Goal: Task Accomplishment & Management: Manage account settings

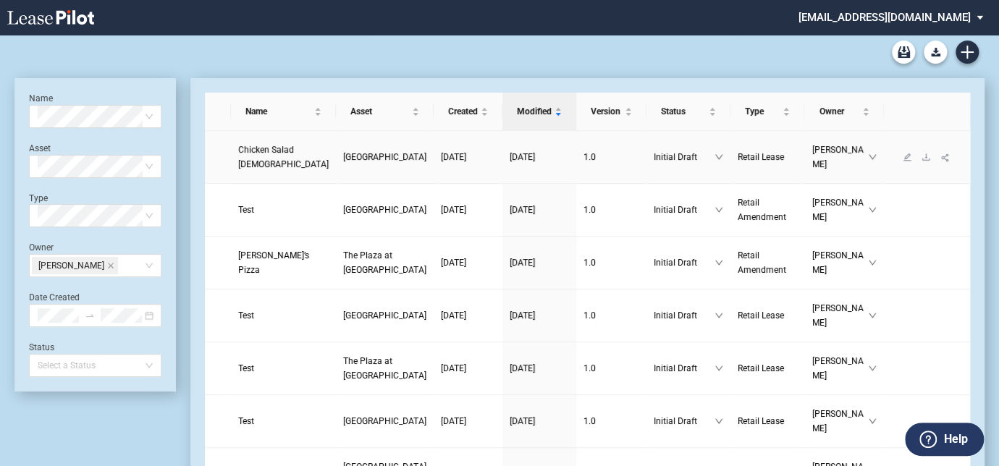
click at [281, 171] on link "Chicken Salad Chick" at bounding box center [283, 157] width 91 height 29
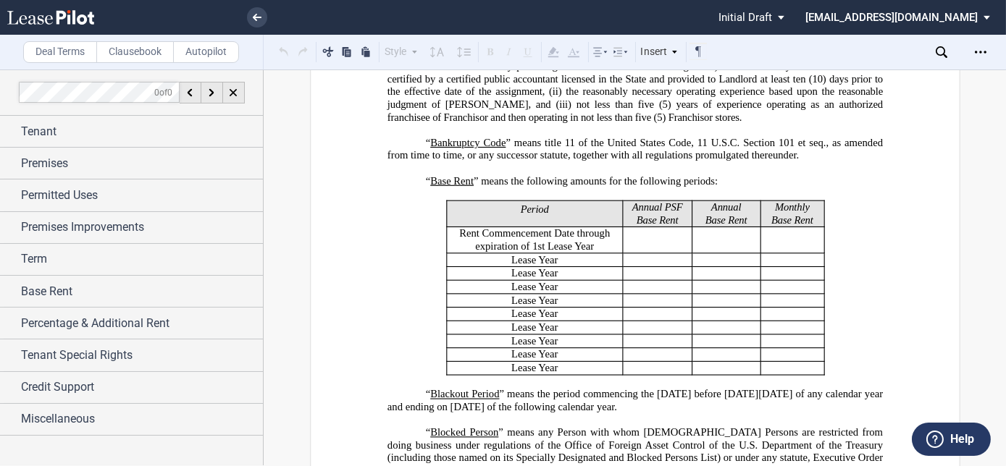
scroll to position [1041, 0]
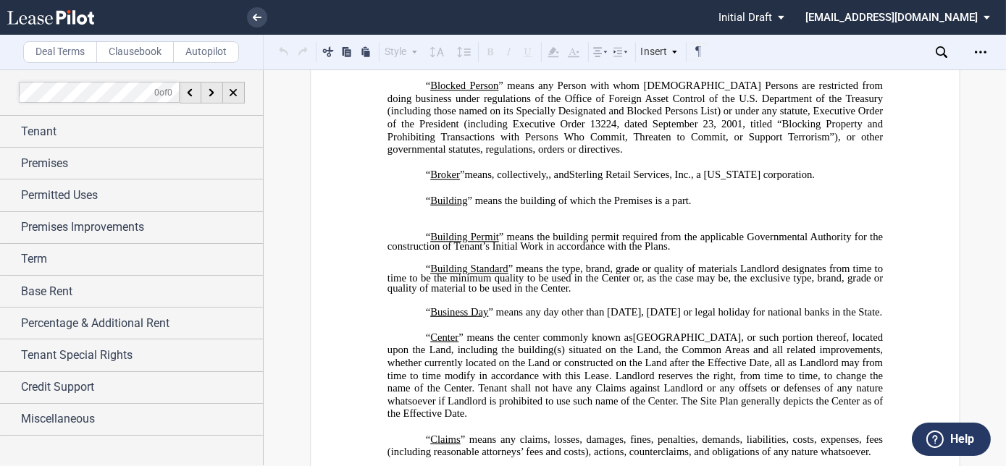
click at [569, 169] on span "Sterling Retail Services, Inc., a [US_STATE] corporation" at bounding box center [690, 175] width 243 height 12
click at [610, 169] on span "Sterling Retail Services, LLC, a [US_STATE] limited liability comapny" at bounding box center [721, 175] width 305 height 12
click at [729, 182] on p "﻿" at bounding box center [634, 188] width 495 height 13
click at [262, 19] on link at bounding box center [257, 17] width 20 height 20
